Goal: Transaction & Acquisition: Book appointment/travel/reservation

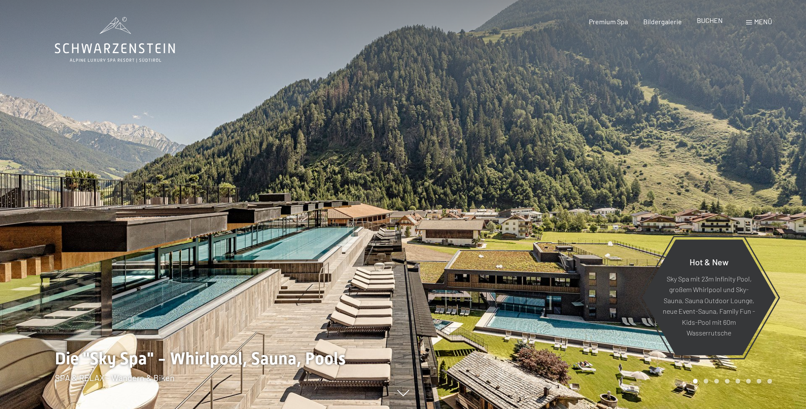
click at [713, 18] on div "Buchen Anfragen Premium Spa Bildergalerie BUCHEN Menü DE IT EN Gutschein Bilder…" at bounding box center [665, 21] width 213 height 9
click at [709, 20] on span "BUCHEN" at bounding box center [710, 20] width 26 height 8
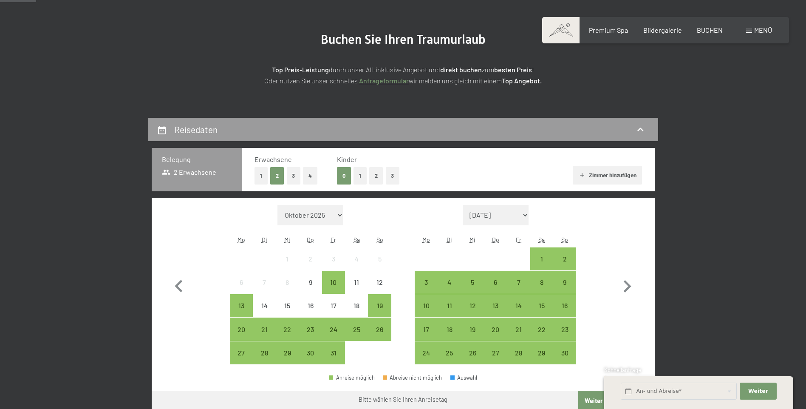
scroll to position [170, 0]
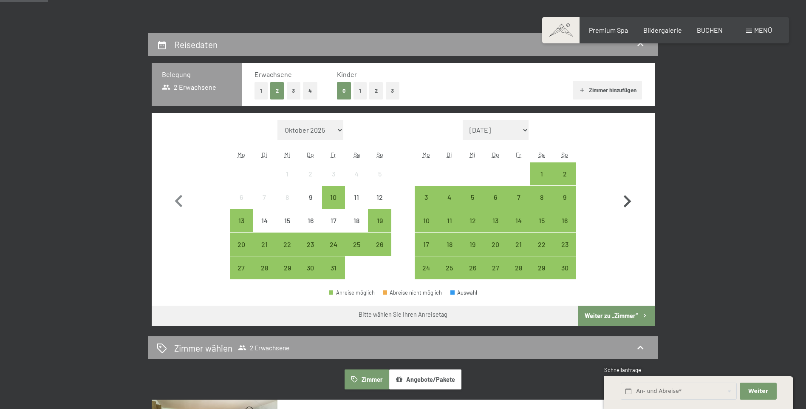
click at [625, 202] on icon "button" at bounding box center [627, 201] width 25 height 25
select select "[DATE]"
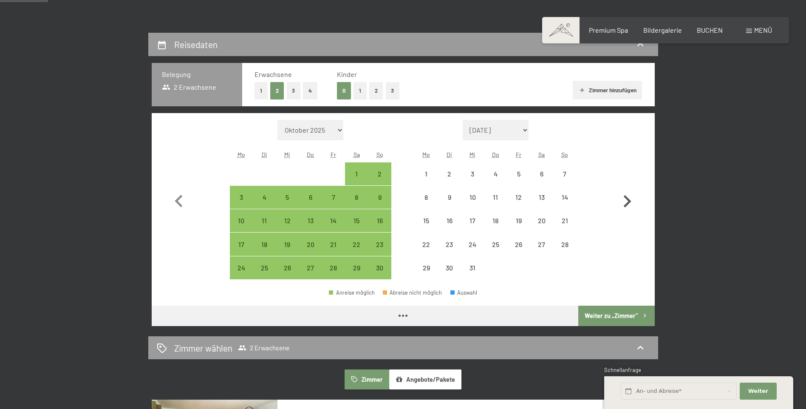
select select "[DATE]"
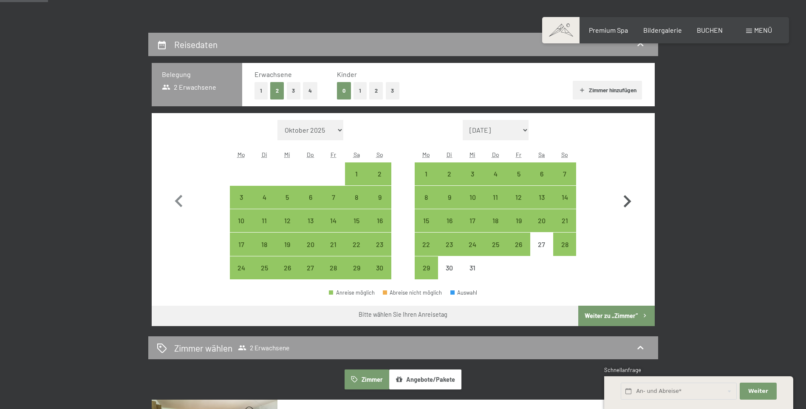
click at [625, 202] on icon "button" at bounding box center [627, 201] width 25 height 25
select select "[DATE]"
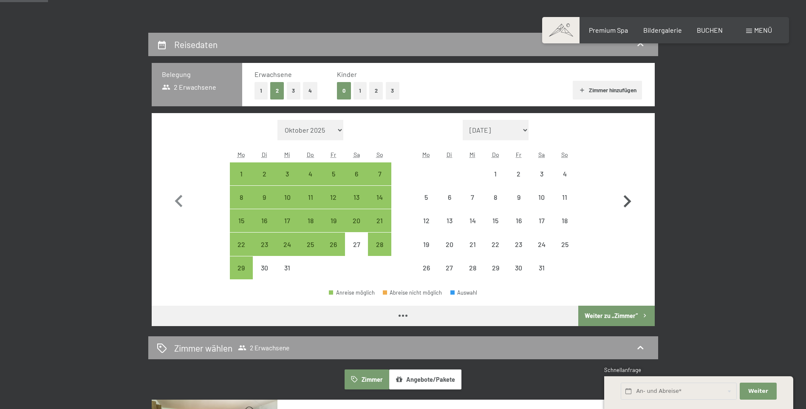
select select "[DATE]"
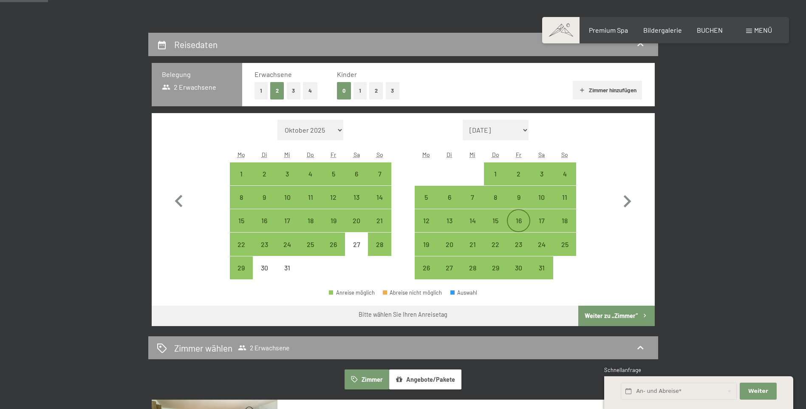
click at [518, 220] on div "16" at bounding box center [518, 227] width 21 height 21
select select "[DATE]"
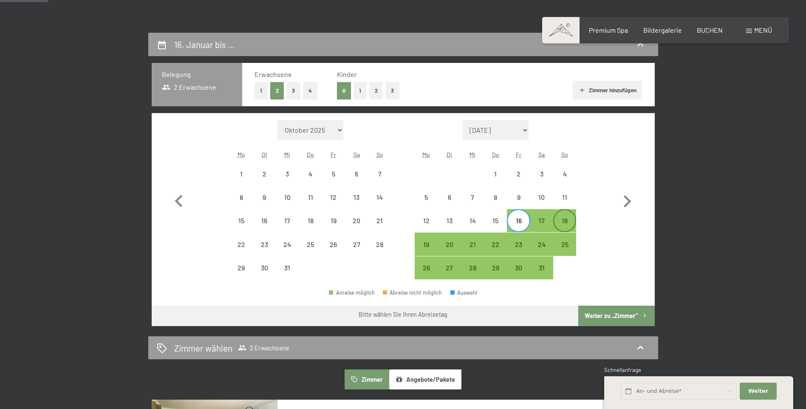
click at [568, 224] on div "18" at bounding box center [564, 227] width 21 height 21
select select "[DATE]"
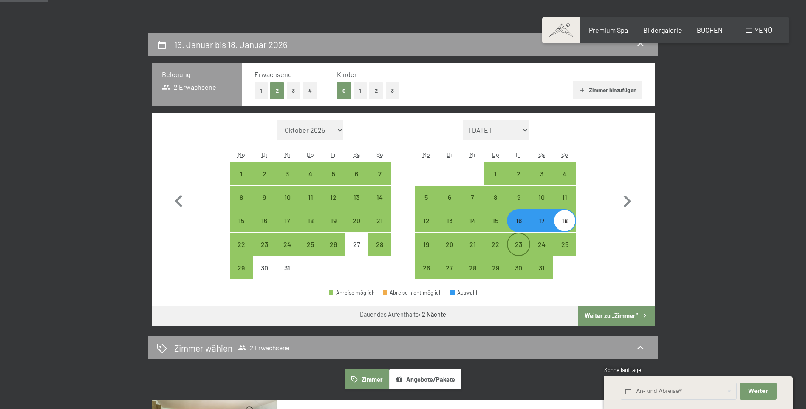
click at [518, 244] on div "23" at bounding box center [518, 251] width 21 height 21
select select "[DATE]"
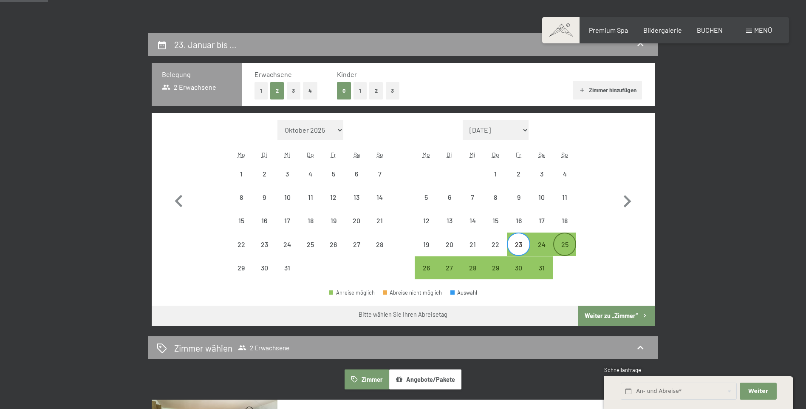
click at [563, 246] on div "25" at bounding box center [564, 251] width 21 height 21
select select "[DATE]"
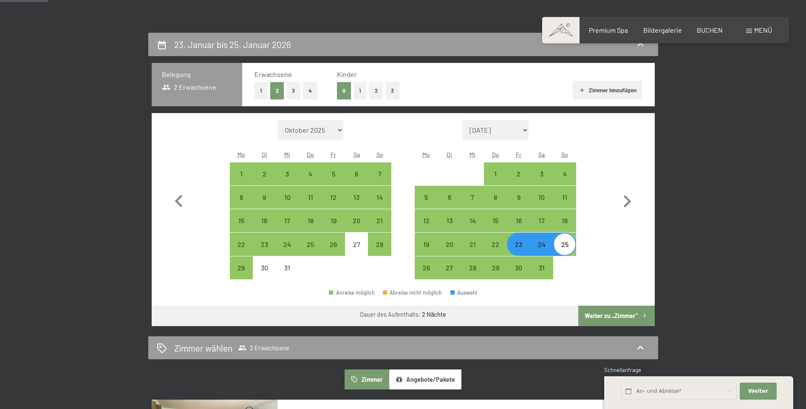
click at [623, 314] on button "Weiter zu „Zimmer“" at bounding box center [616, 315] width 76 height 20
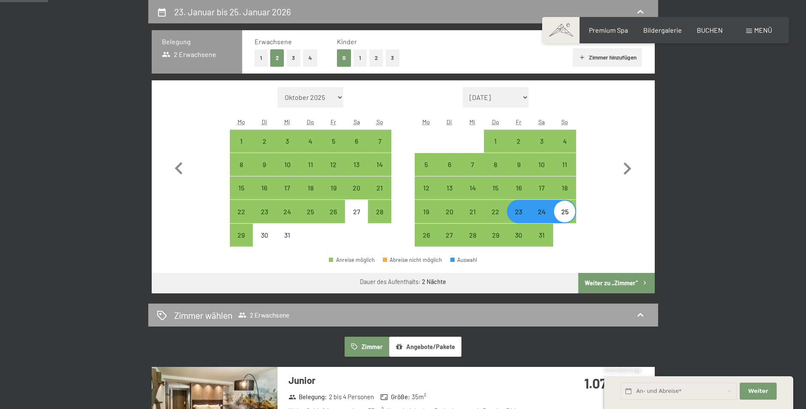
select select "[DATE]"
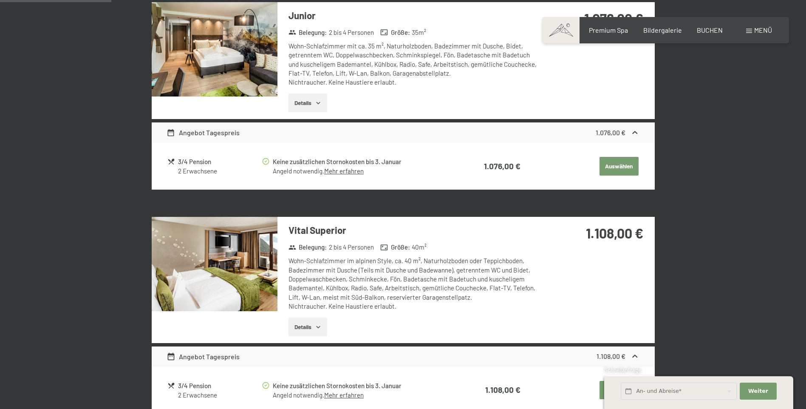
scroll to position [340, 0]
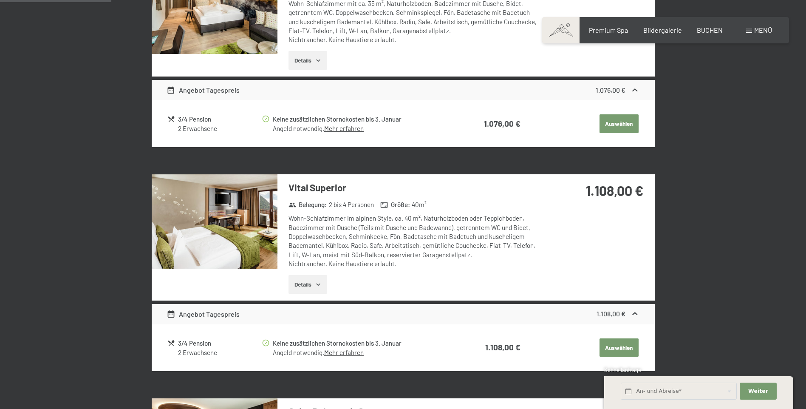
click at [315, 283] on icon "button" at bounding box center [318, 284] width 7 height 7
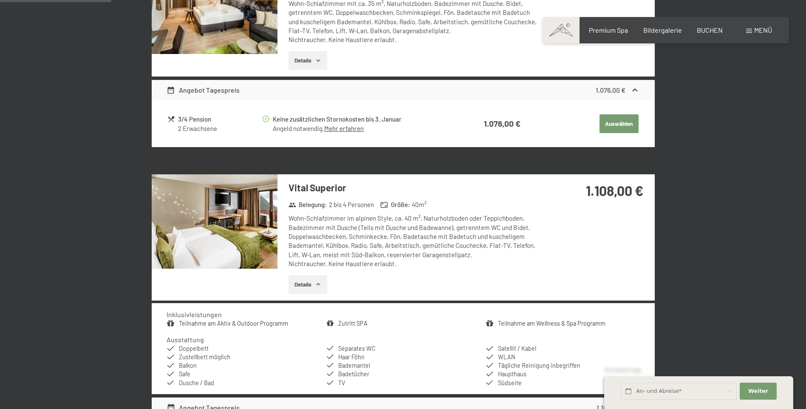
scroll to position [382, 0]
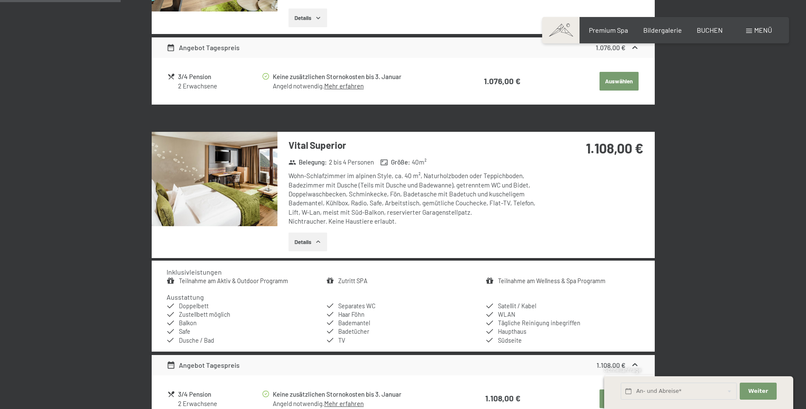
click at [204, 164] on img at bounding box center [215, 179] width 126 height 94
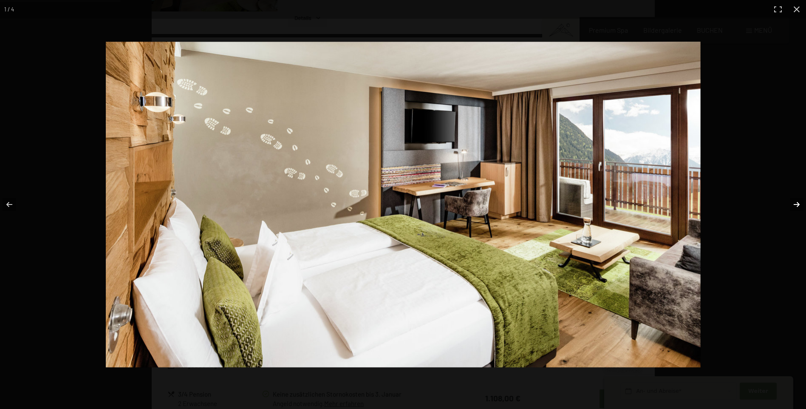
click at [796, 203] on button "button" at bounding box center [791, 204] width 30 height 42
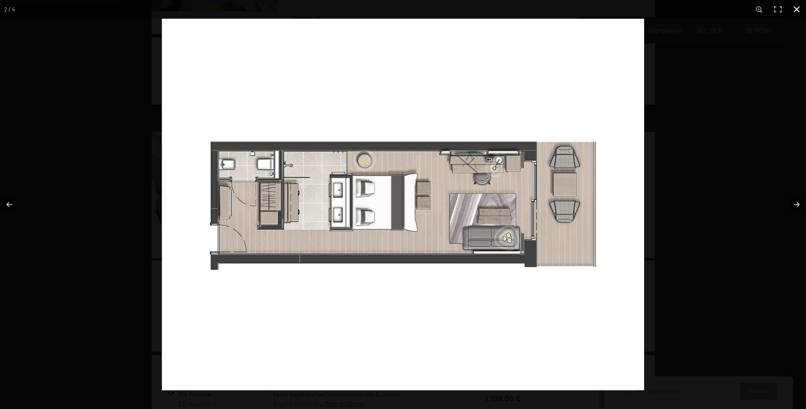
click at [798, 9] on button "button" at bounding box center [796, 9] width 19 height 19
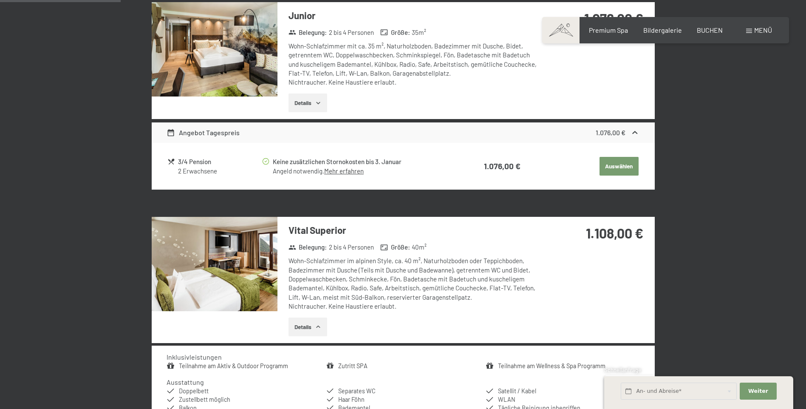
scroll to position [255, 0]
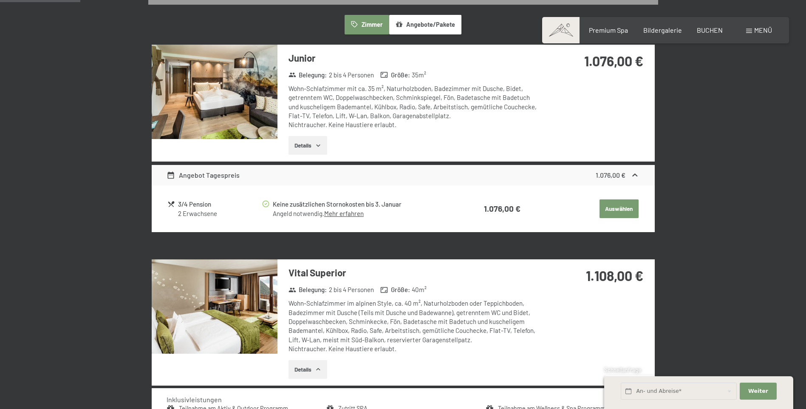
click at [240, 93] on img at bounding box center [215, 92] width 126 height 94
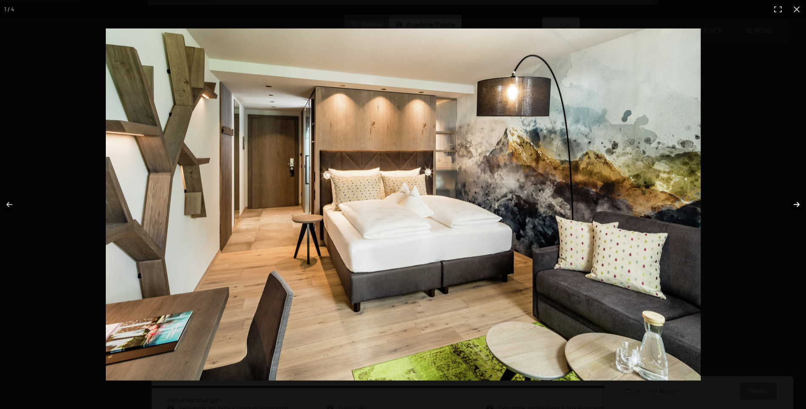
click at [795, 206] on button "button" at bounding box center [791, 204] width 30 height 42
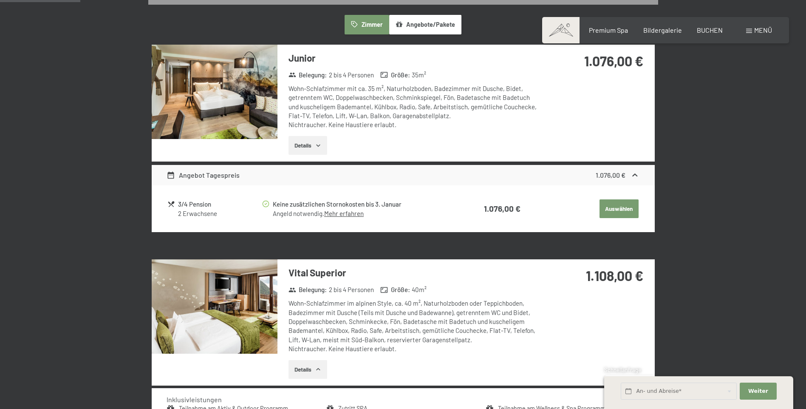
click at [0, 0] on button "button" at bounding box center [0, 0] width 0 height 0
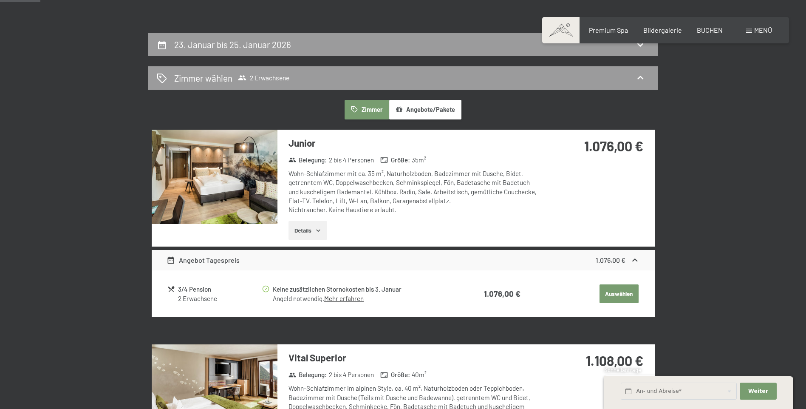
scroll to position [0, 0]
